Goal: Navigation & Orientation: Find specific page/section

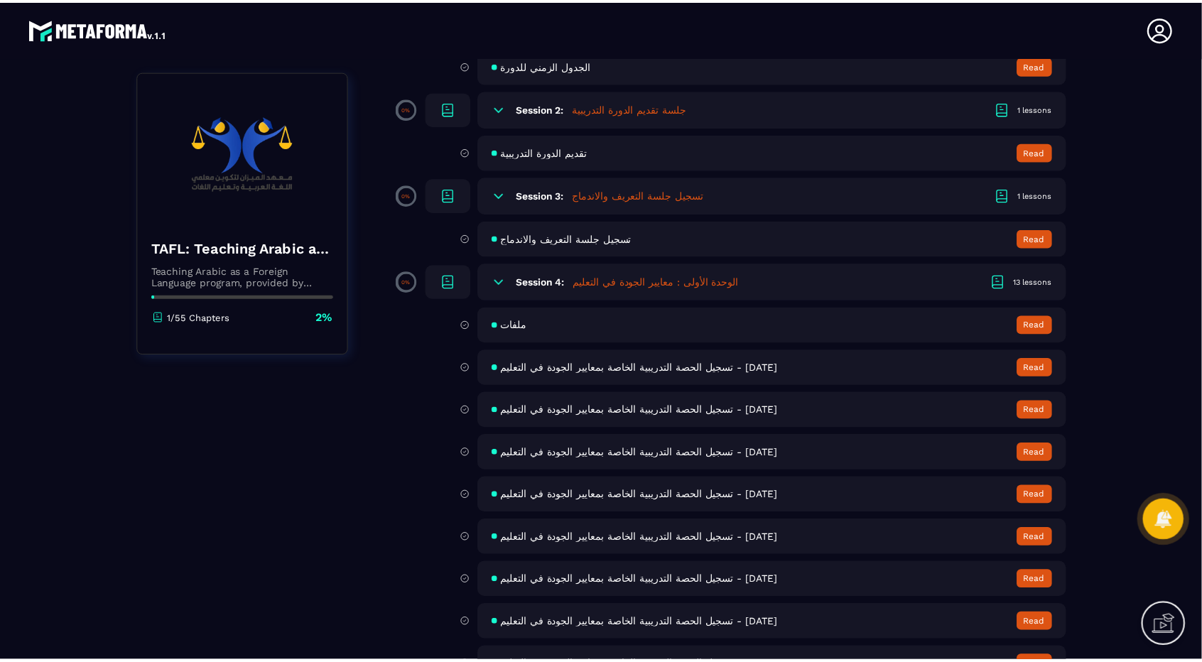
scroll to position [171, 0]
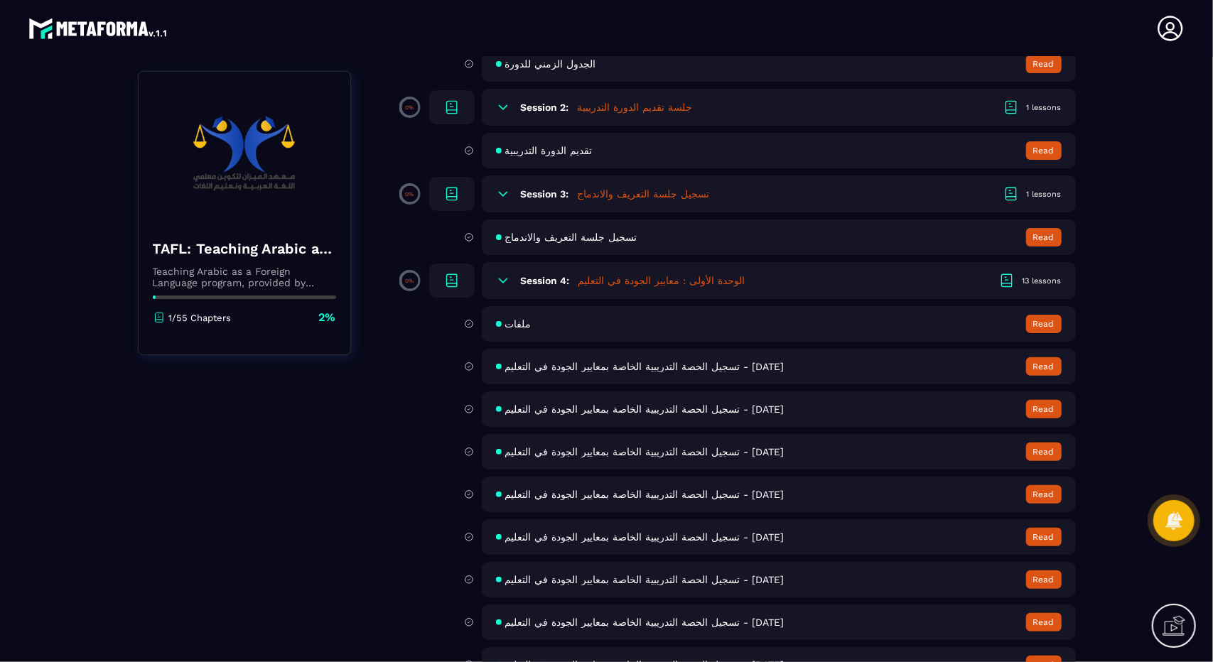
click at [1029, 369] on button "Read" at bounding box center [1044, 366] width 36 height 18
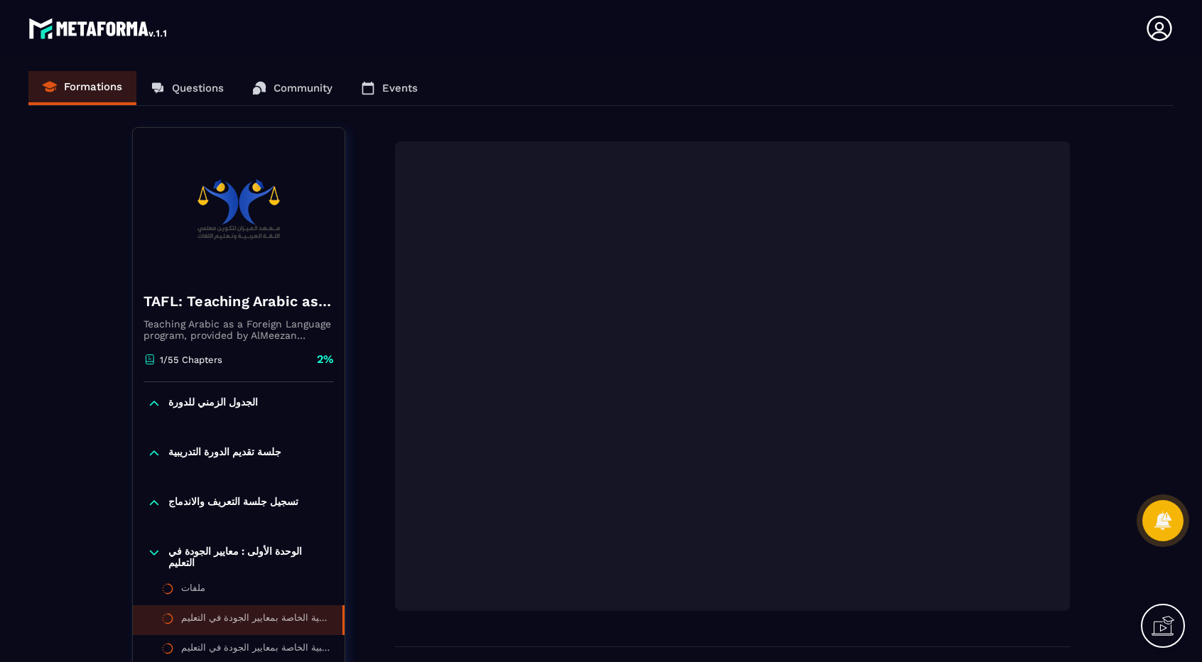
click at [44, 28] on img at bounding box center [98, 28] width 141 height 28
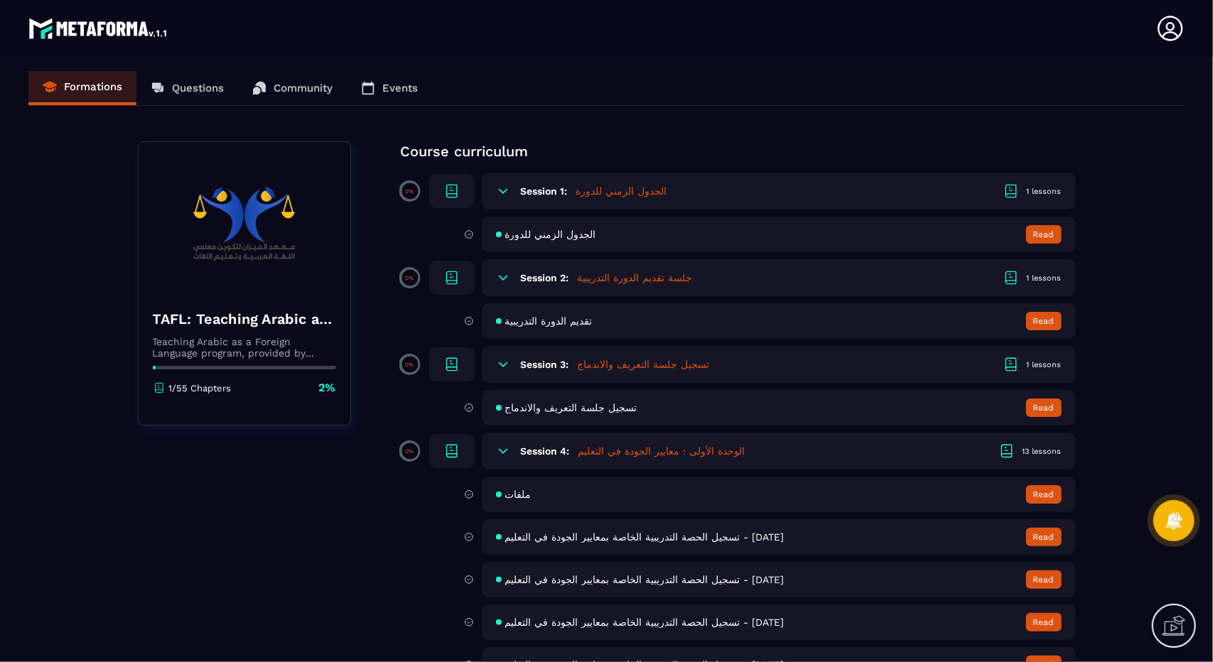
click at [188, 86] on div "Formations Questions Community Events" at bounding box center [606, 88] width 1156 height 35
click at [198, 127] on section "Formations Questions Community Events TAFL: Teaching Arabic as a Foreign Langua…" at bounding box center [606, 362] width 1213 height 611
click at [31, 216] on section "Formations Questions Community Events TAFL: Teaching Arabic as a Foreign Langua…" at bounding box center [606, 362] width 1213 height 611
click at [57, 66] on section "Formations Questions Community Events TAFL: Teaching Arabic as a Foreign Langua…" at bounding box center [606, 362] width 1213 height 611
click at [77, 29] on img at bounding box center [98, 28] width 141 height 28
